Goal: Find specific page/section: Find specific page/section

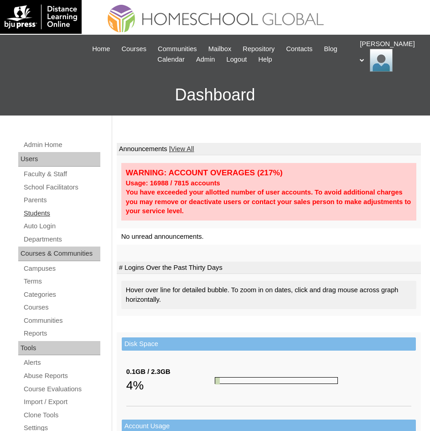
click at [49, 209] on link "Students" at bounding box center [62, 213] width 78 height 11
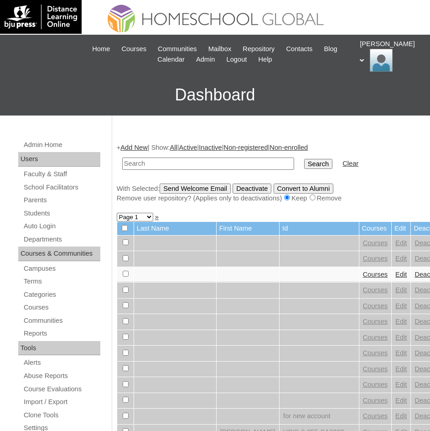
drag, startPoint x: 206, startPoint y: 168, endPoint x: 159, endPoint y: 161, distance: 47.6
click at [159, 161] on input "text" at bounding box center [208, 163] width 172 height 12
type input "Elyz Gelbolingo"
click at [304, 164] on input "Search" at bounding box center [318, 164] width 28 height 10
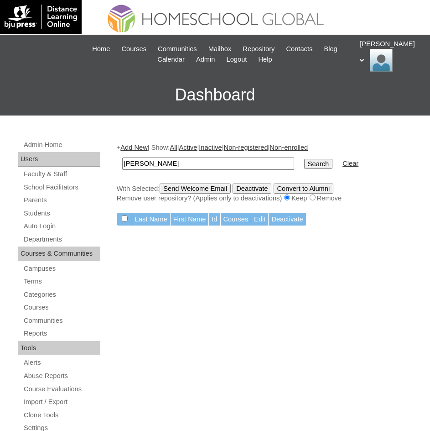
drag, startPoint x: 212, startPoint y: 157, endPoint x: 138, endPoint y: 161, distance: 74.5
click at [138, 161] on input "Elyz Gelbolingo" at bounding box center [208, 163] width 172 height 12
type input "Elyz"
click at [304, 165] on input "Search" at bounding box center [318, 164] width 28 height 10
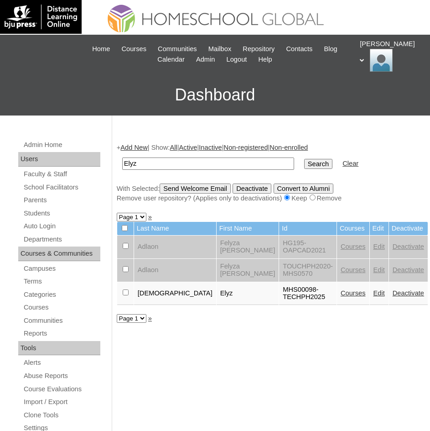
click at [341, 289] on link "Courses" at bounding box center [353, 292] width 25 height 7
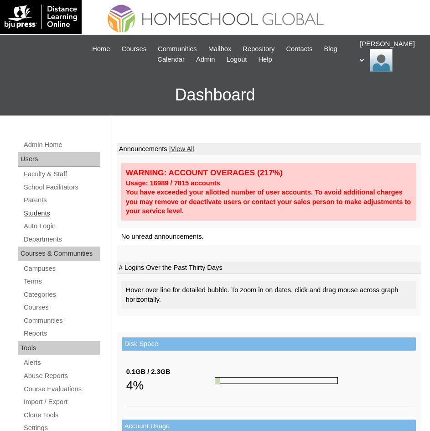
click at [44, 211] on link "Students" at bounding box center [62, 213] width 78 height 11
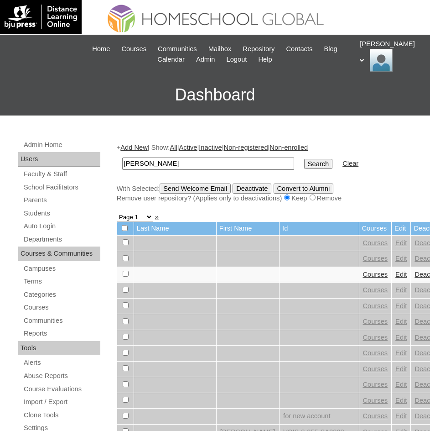
type input "Sofia Margaret"
click at [304, 167] on input "Search" at bounding box center [318, 164] width 28 height 10
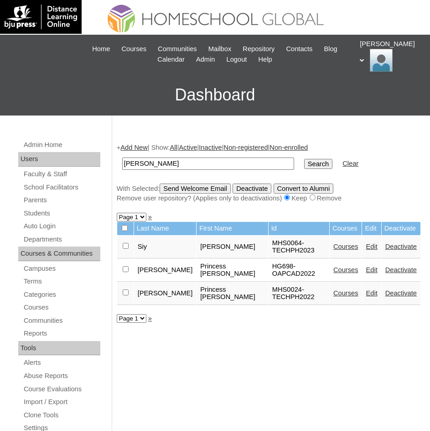
click at [342, 250] on link "Courses" at bounding box center [346, 246] width 25 height 7
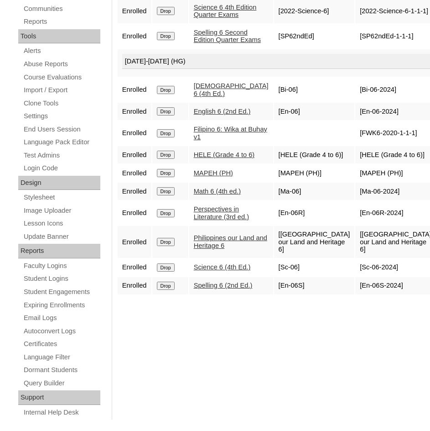
scroll to position [319, 0]
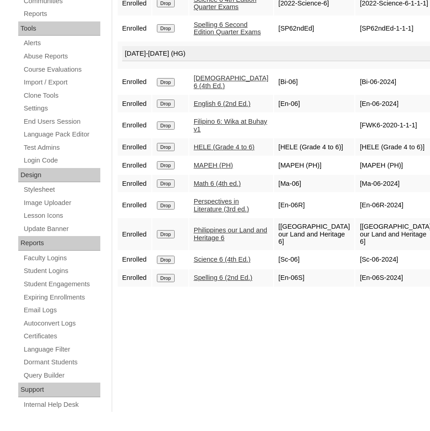
click at [219, 187] on link "Math 6 (4th ed.)" at bounding box center [217, 183] width 47 height 7
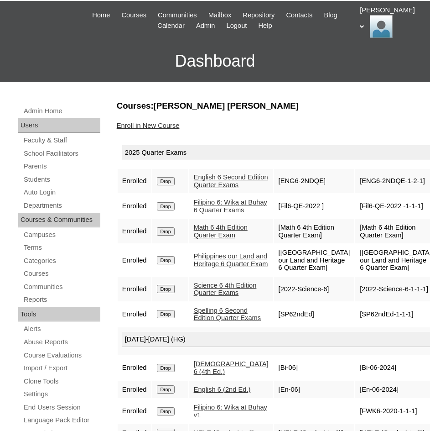
scroll to position [0, 0]
